Goal: Information Seeking & Learning: Learn about a topic

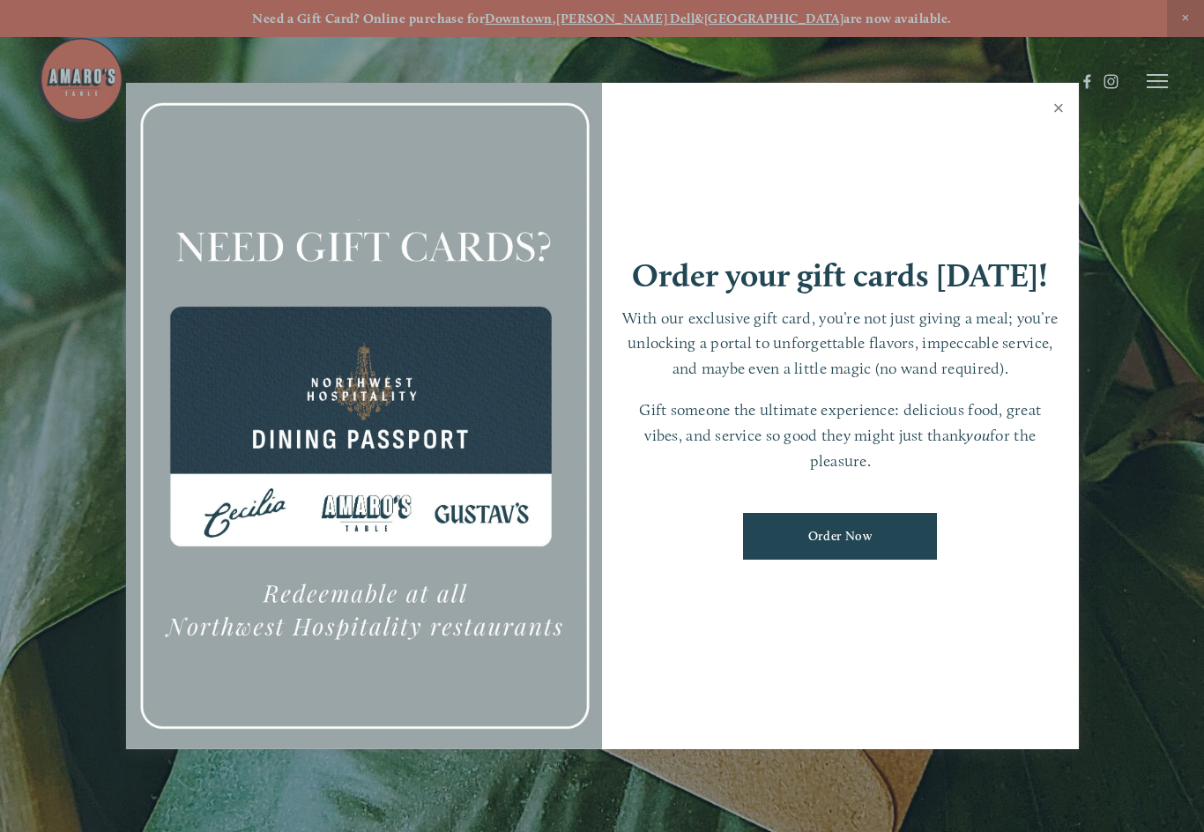
click at [1079, 121] on div at bounding box center [602, 416] width 1204 height 832
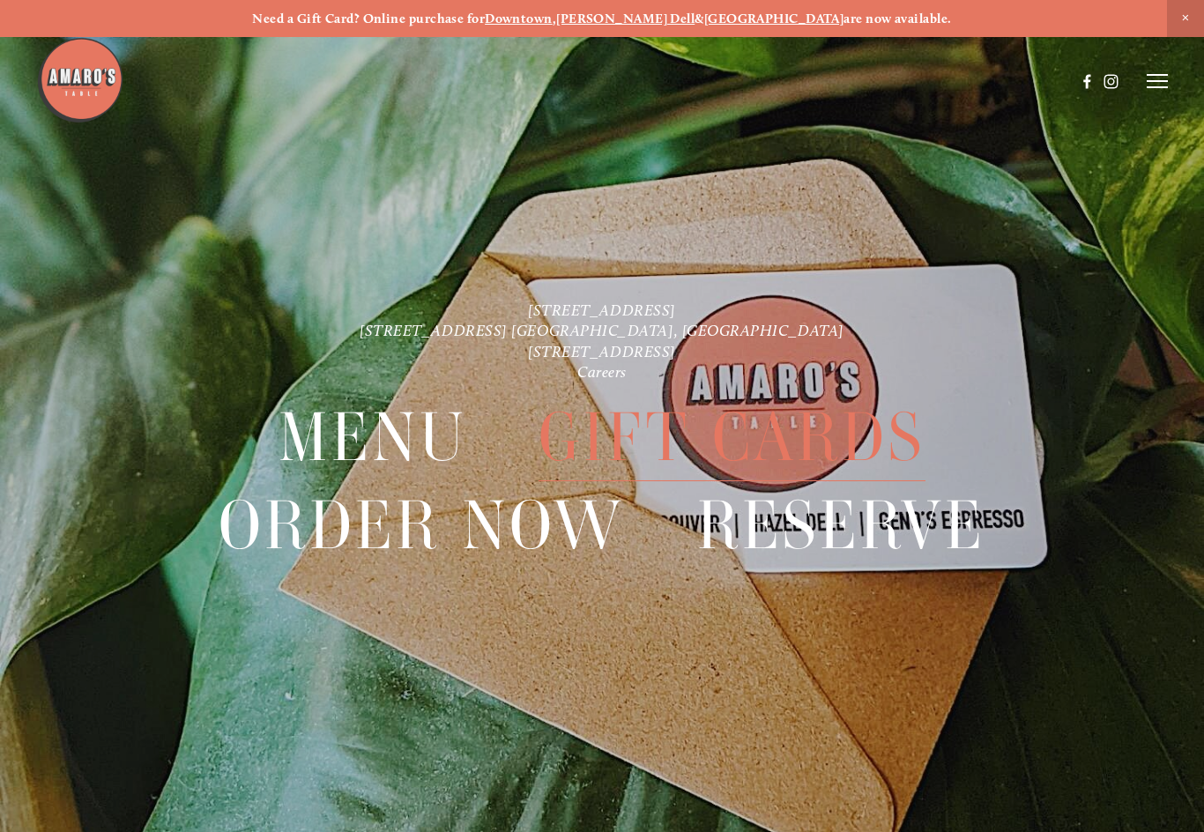
click at [1144, 93] on header "Menu Order Now Visit Gallery 0" at bounding box center [601, 81] width 1131 height 163
click at [1160, 86] on icon at bounding box center [1156, 81] width 21 height 16
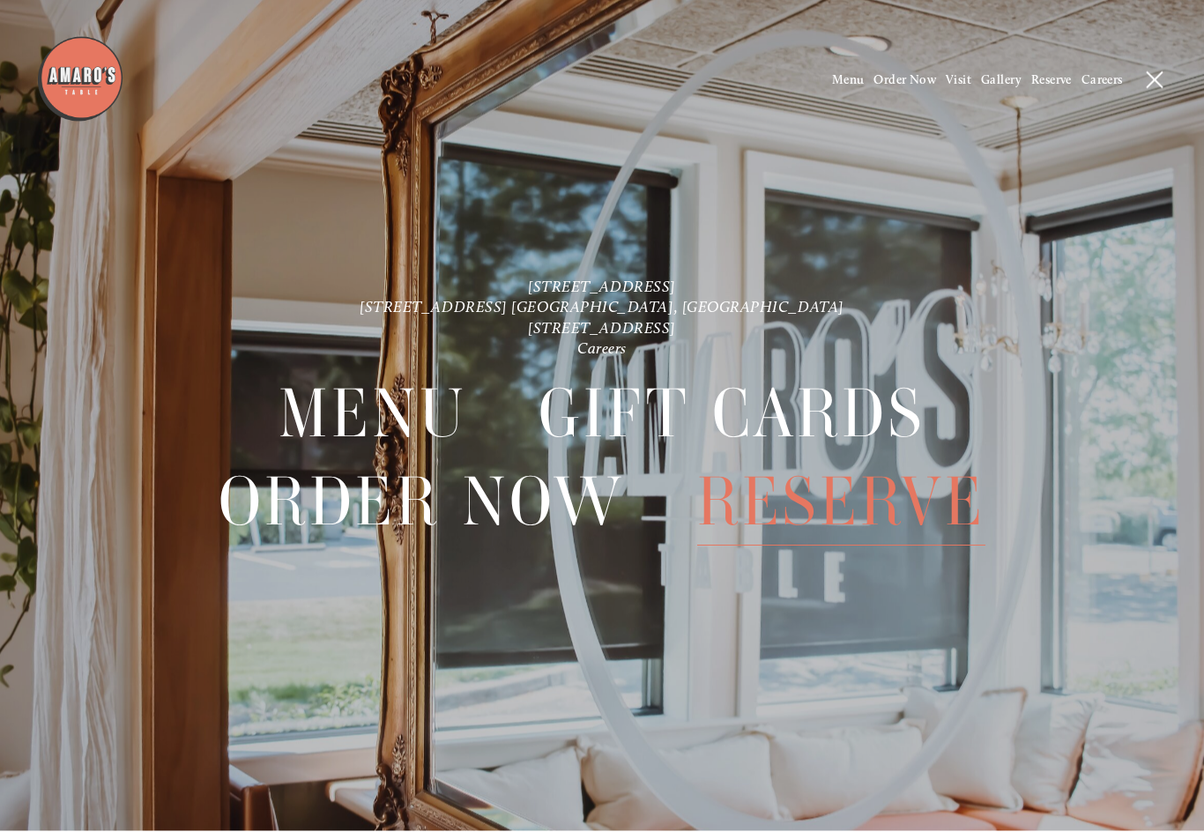
scroll to position [37, 0]
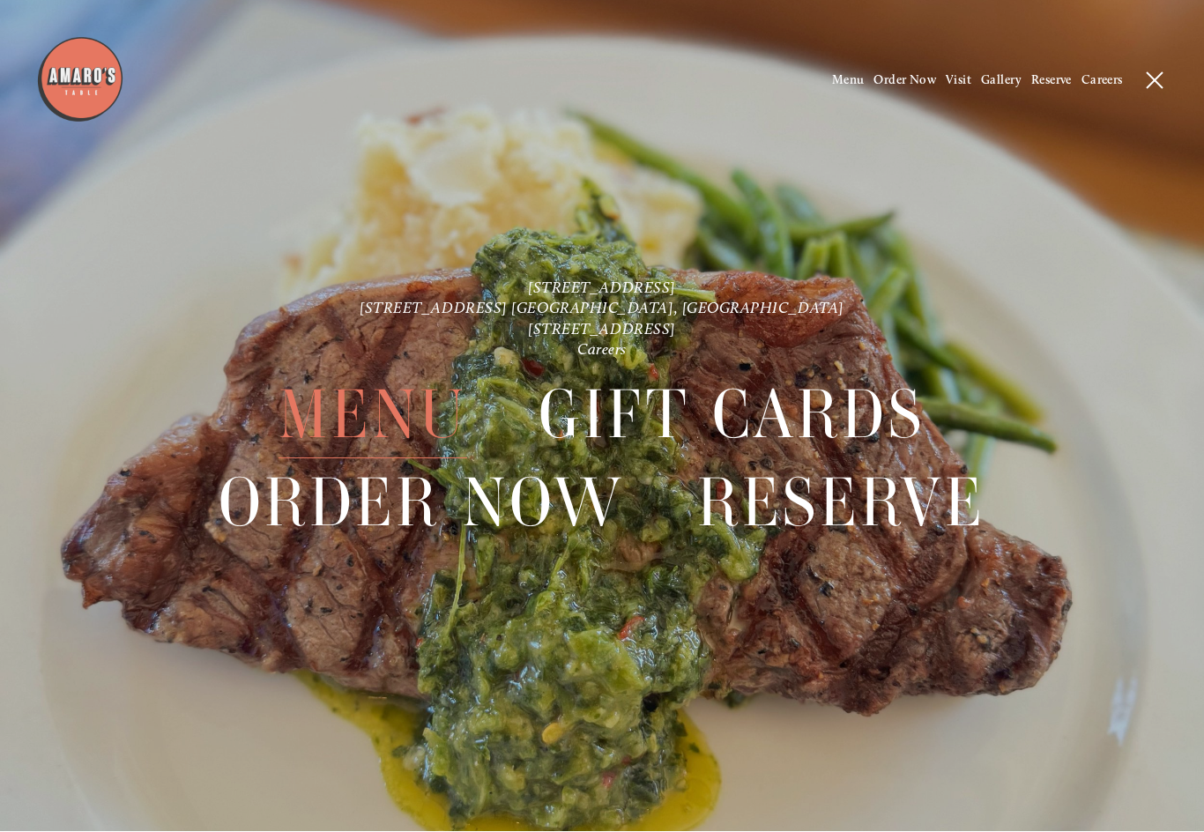
click at [415, 428] on span "Menu" at bounding box center [372, 415] width 188 height 87
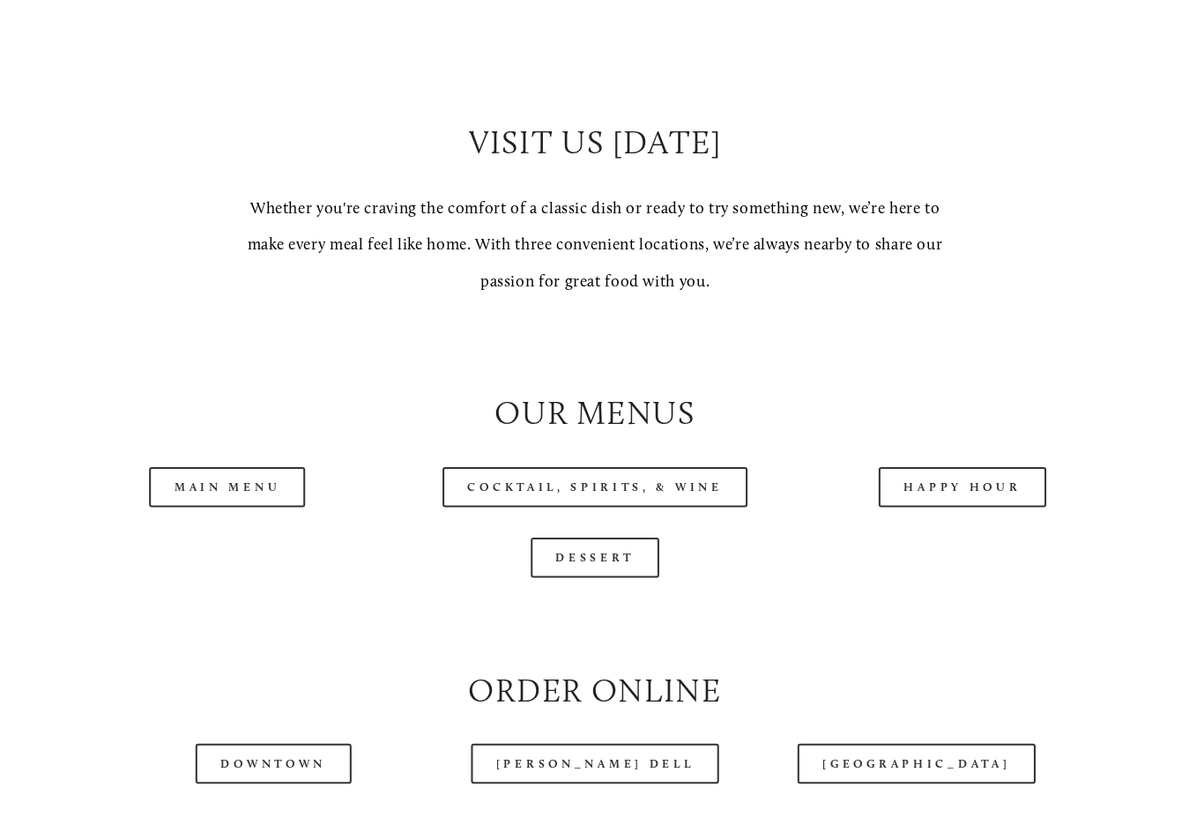
scroll to position [1402, 0]
click at [260, 460] on link "Main Menu" at bounding box center [238, 480] width 154 height 40
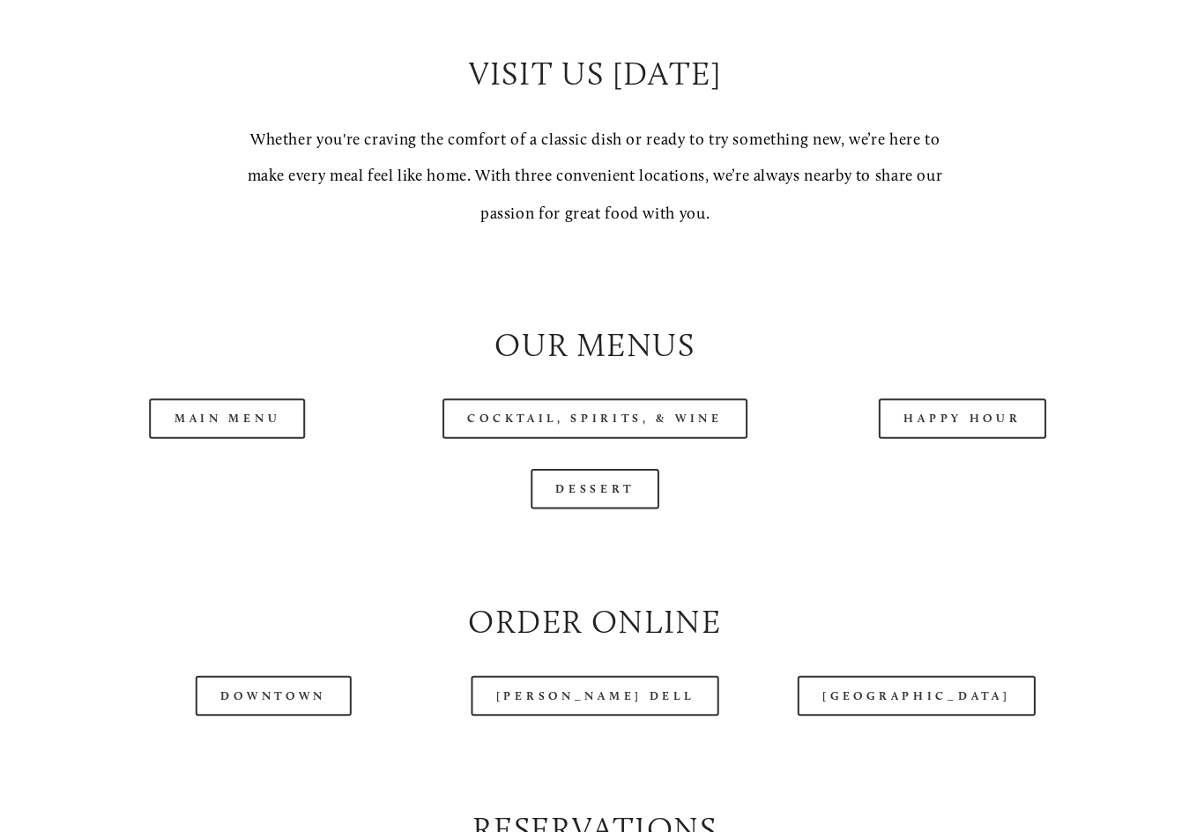
scroll to position [1476, 0]
click at [917, 675] on link "[GEOGRAPHIC_DATA]" at bounding box center [919, 687] width 234 height 40
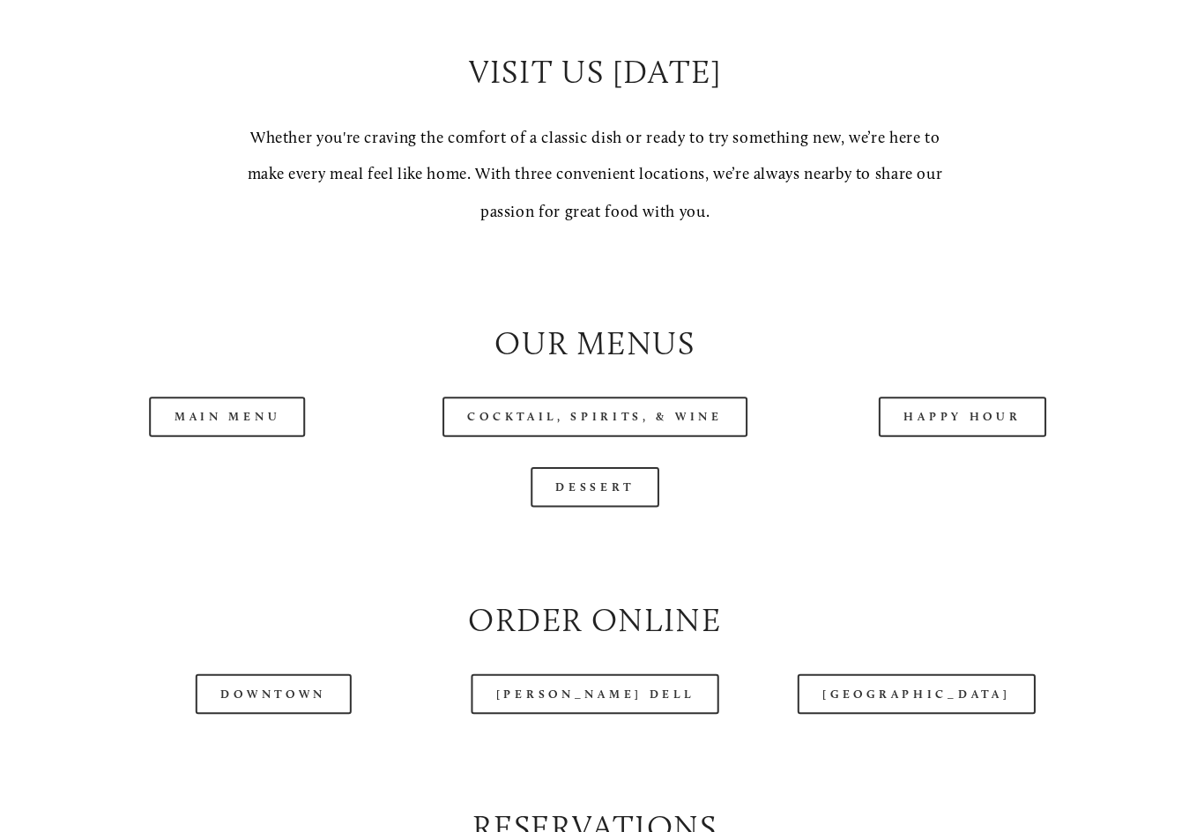
click at [282, 415] on link "Main Menu" at bounding box center [238, 412] width 154 height 40
click at [660, 471] on div "Dessert" at bounding box center [601, 482] width 1059 height 40
click at [627, 481] on link "Dessert" at bounding box center [602, 482] width 128 height 40
click at [612, 682] on link "[PERSON_NAME] Dell" at bounding box center [601, 686] width 245 height 40
click at [294, 392] on link "Main Menu" at bounding box center [238, 412] width 154 height 40
